Goal: Navigation & Orientation: Find specific page/section

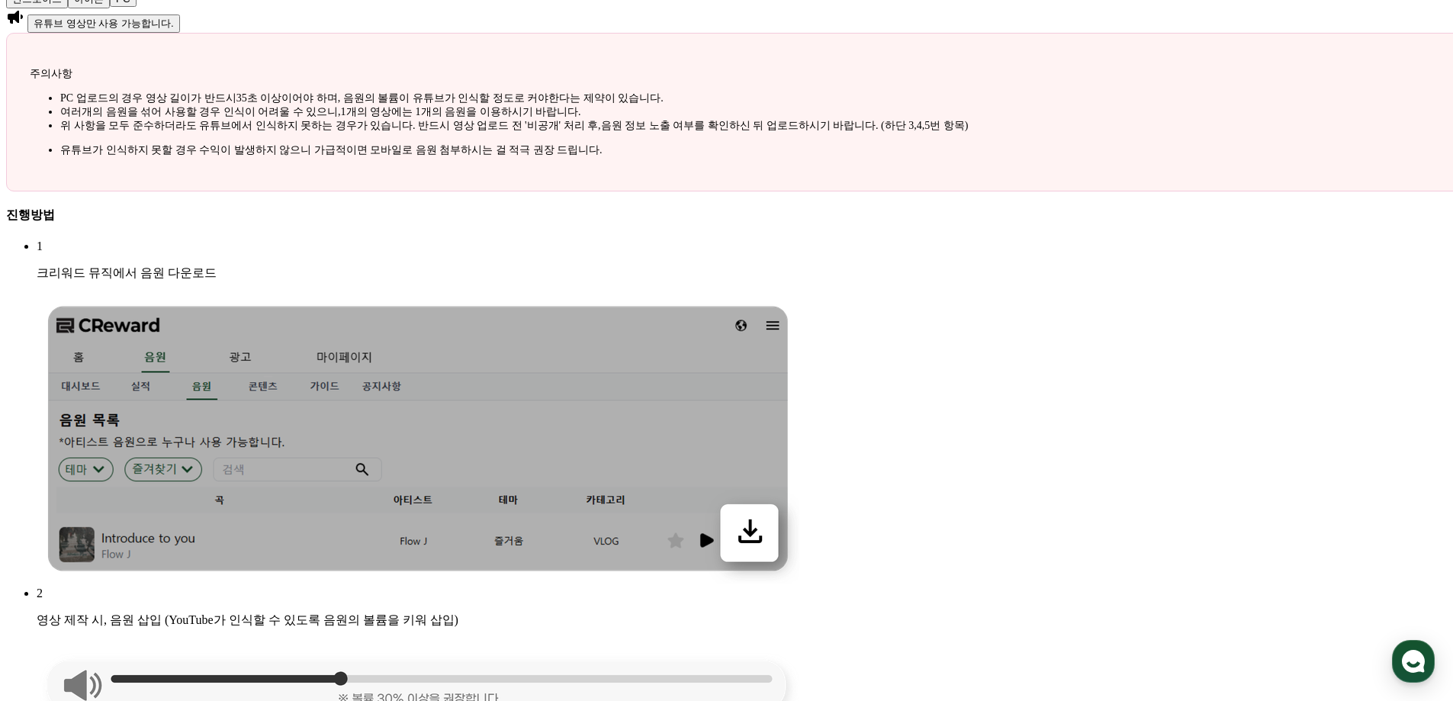
scroll to position [1297, 0]
